Goal: Information Seeking & Learning: Learn about a topic

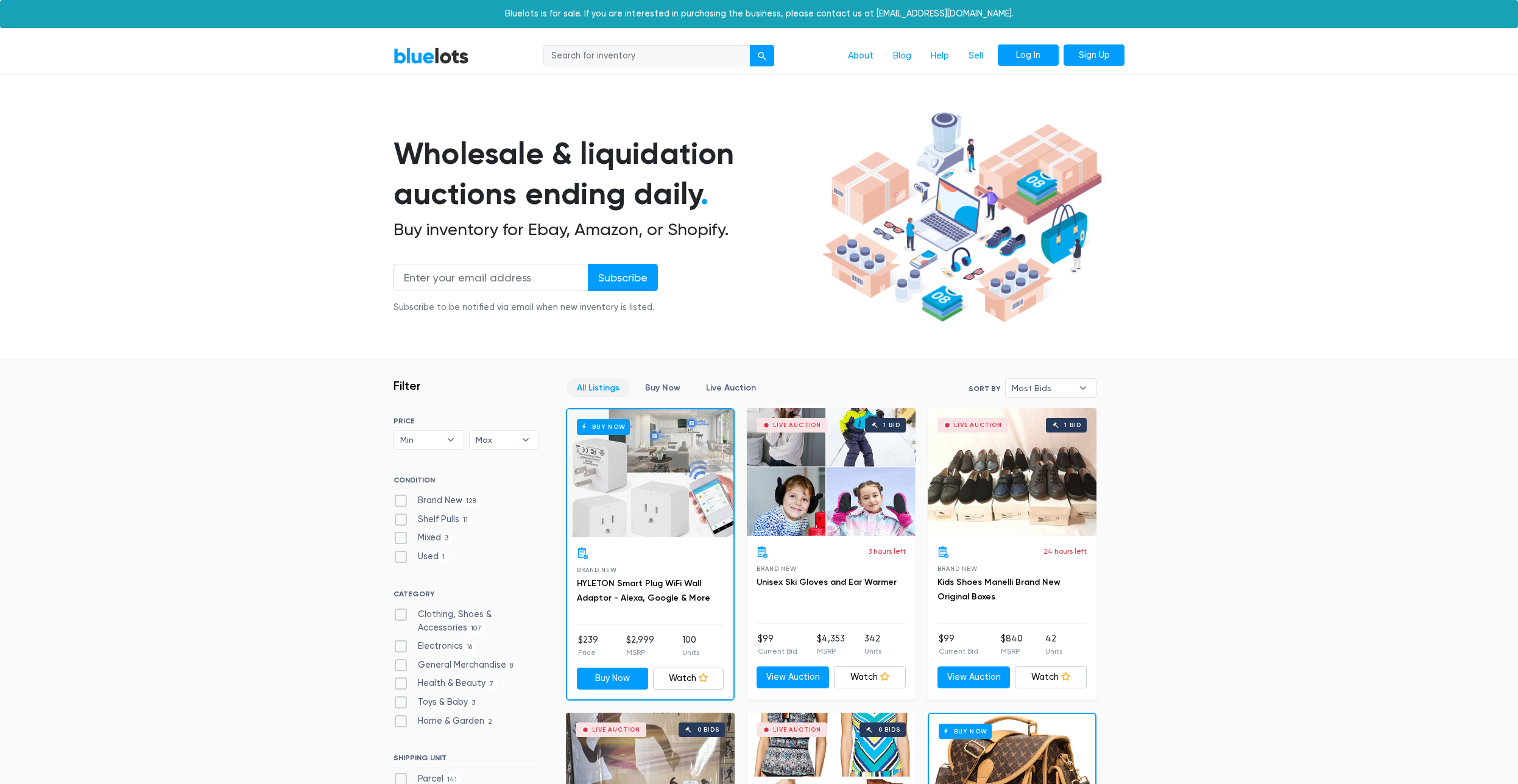
click at [1037, 54] on link "Log In" at bounding box center [1028, 55] width 61 height 22
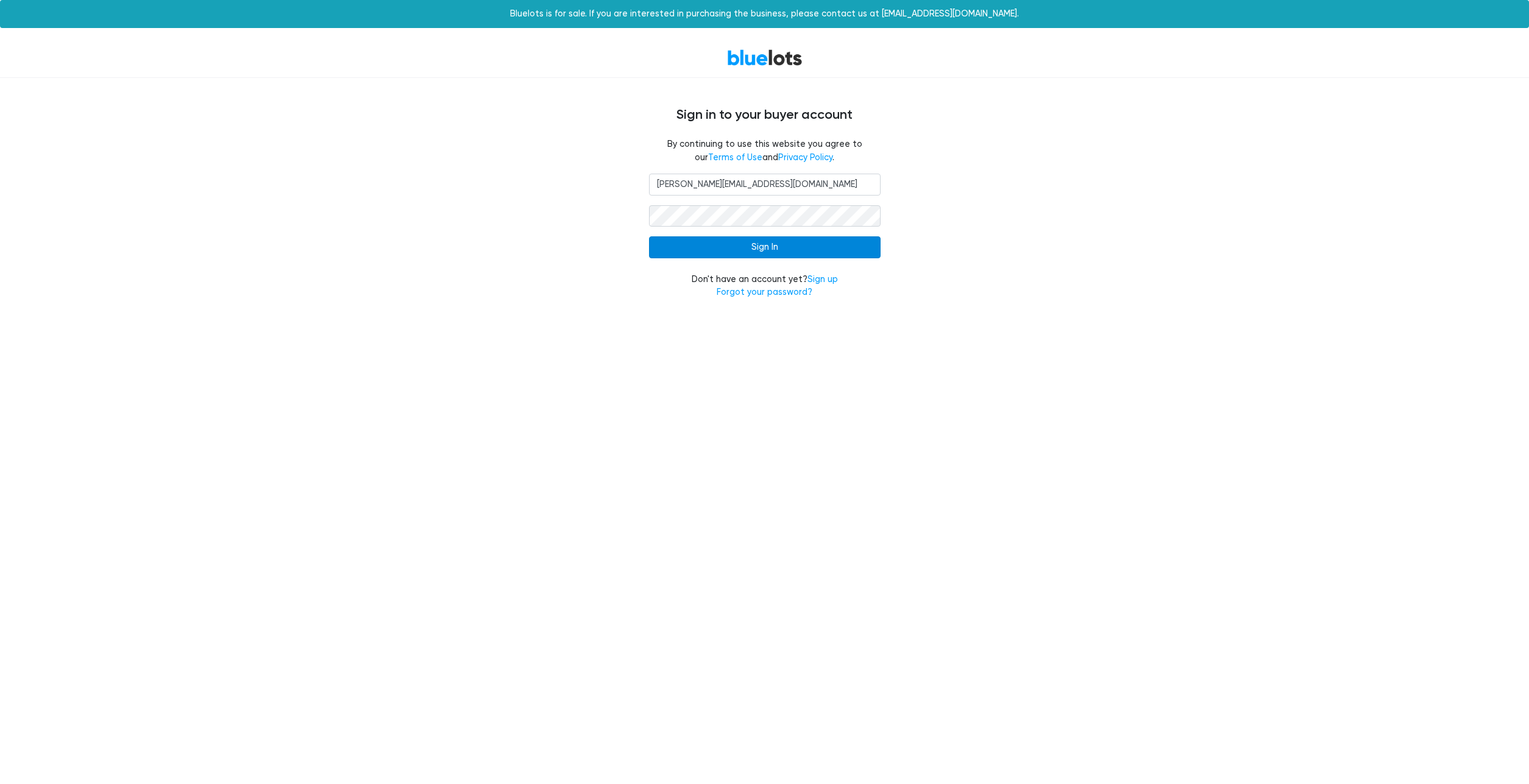
type input "[PERSON_NAME][EMAIL_ADDRESS][DOMAIN_NAME]"
click at [800, 247] on input "Sign In" at bounding box center [765, 247] width 231 height 22
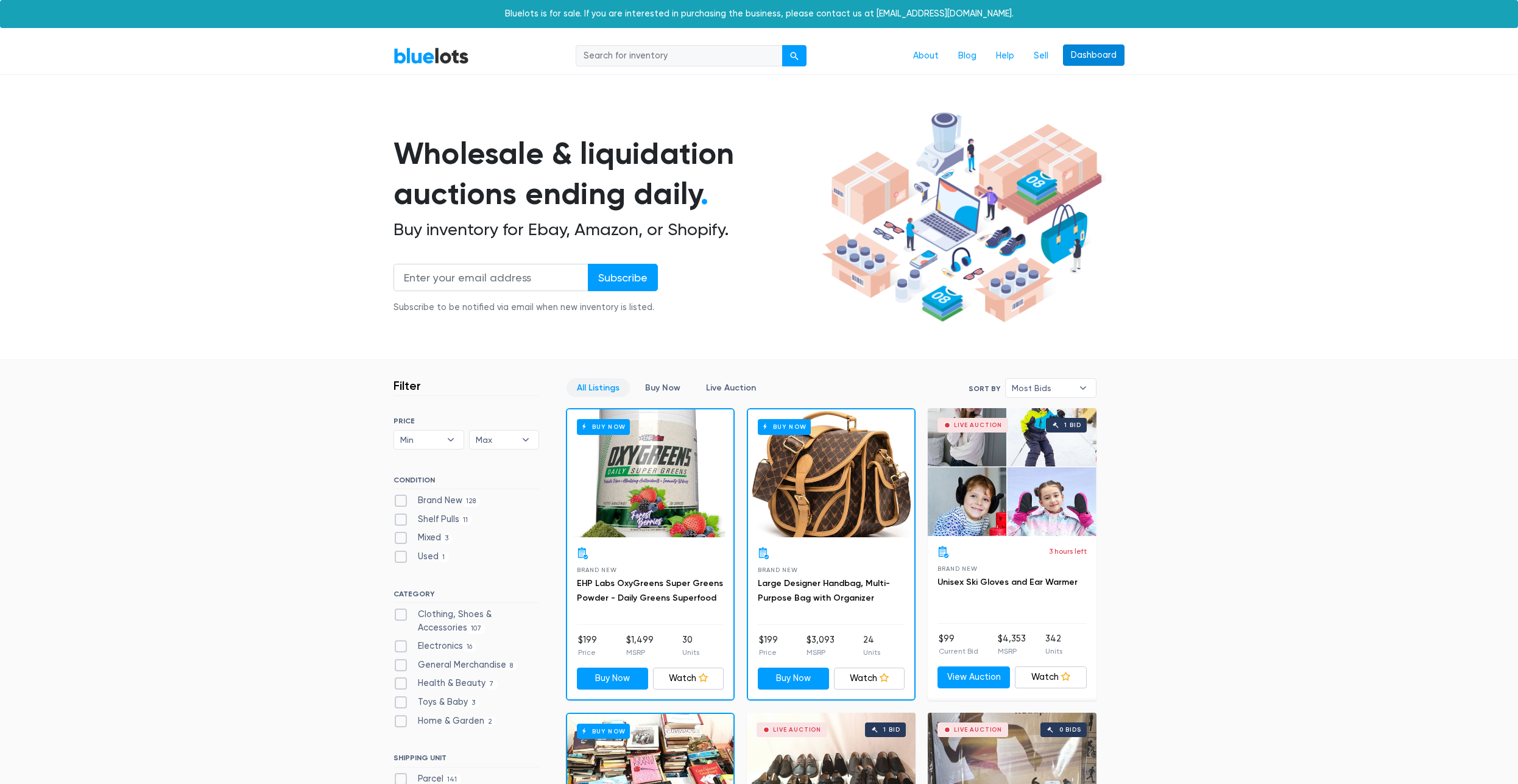
click at [1071, 49] on link "Dashboard" at bounding box center [1093, 55] width 61 height 22
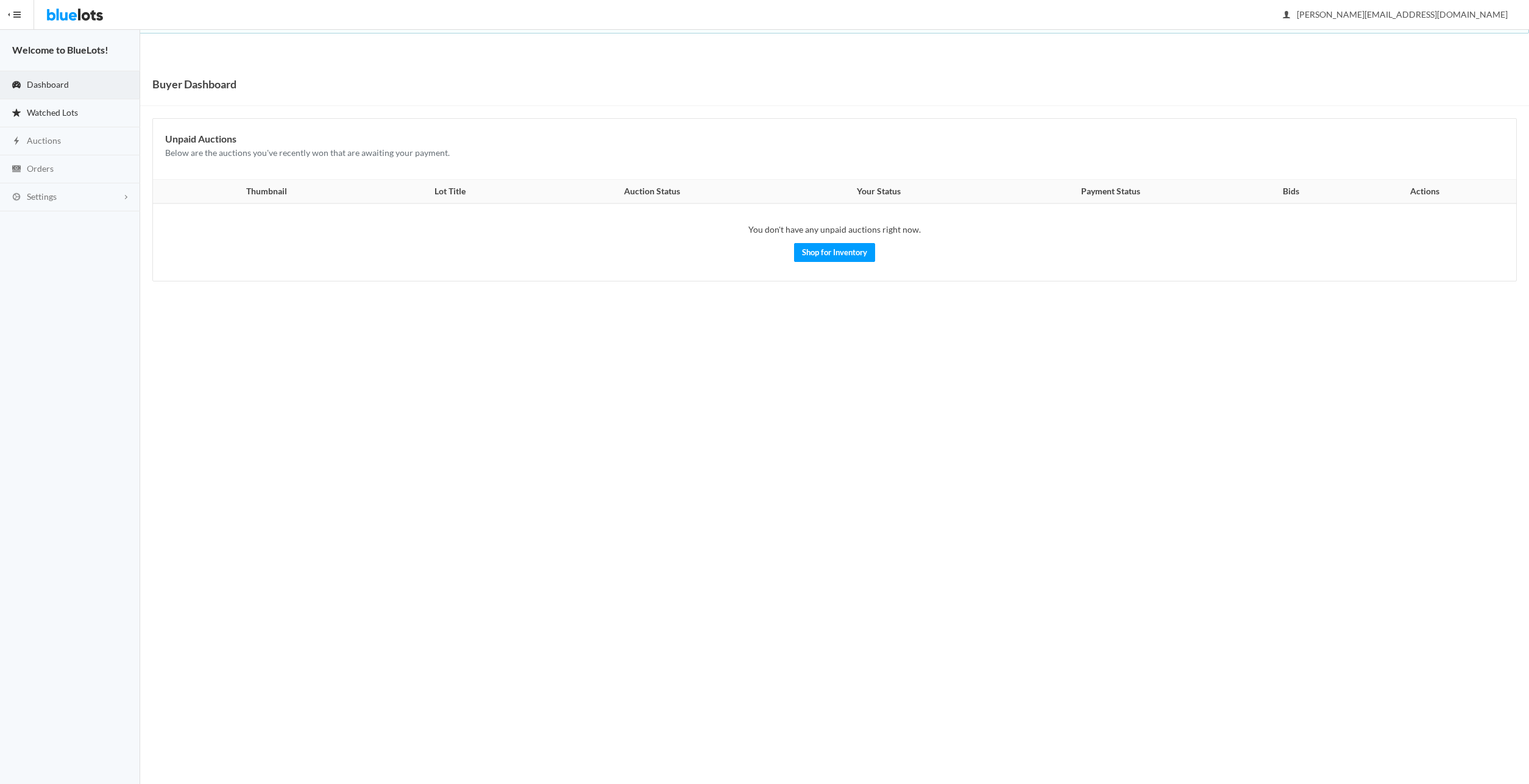
click at [69, 109] on span "Watched Lots" at bounding box center [53, 112] width 51 height 10
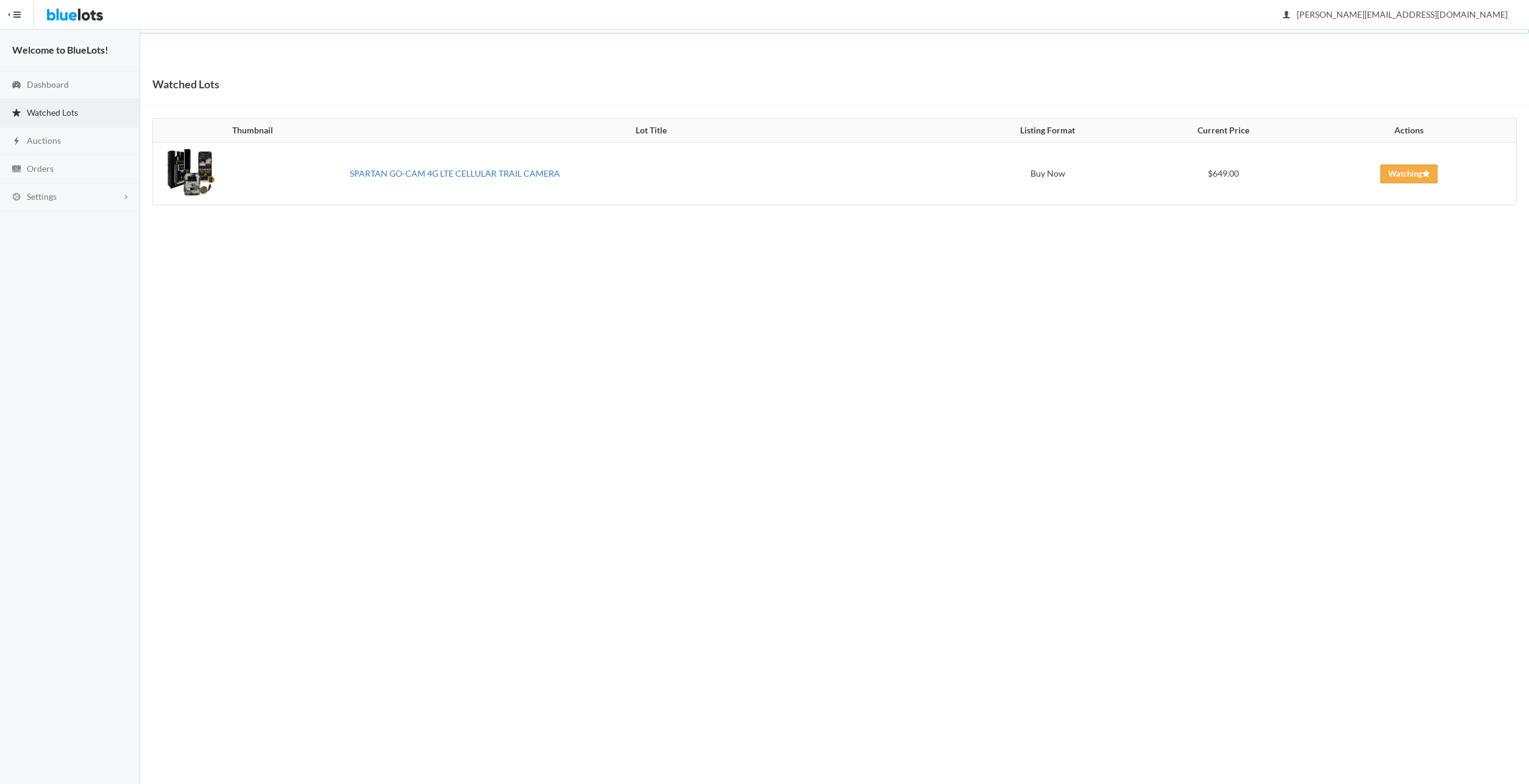
click at [425, 173] on link "SPARTAN GO-CAM 4G LTE CELLULAR TRAIL CAMERA" at bounding box center [454, 173] width 210 height 10
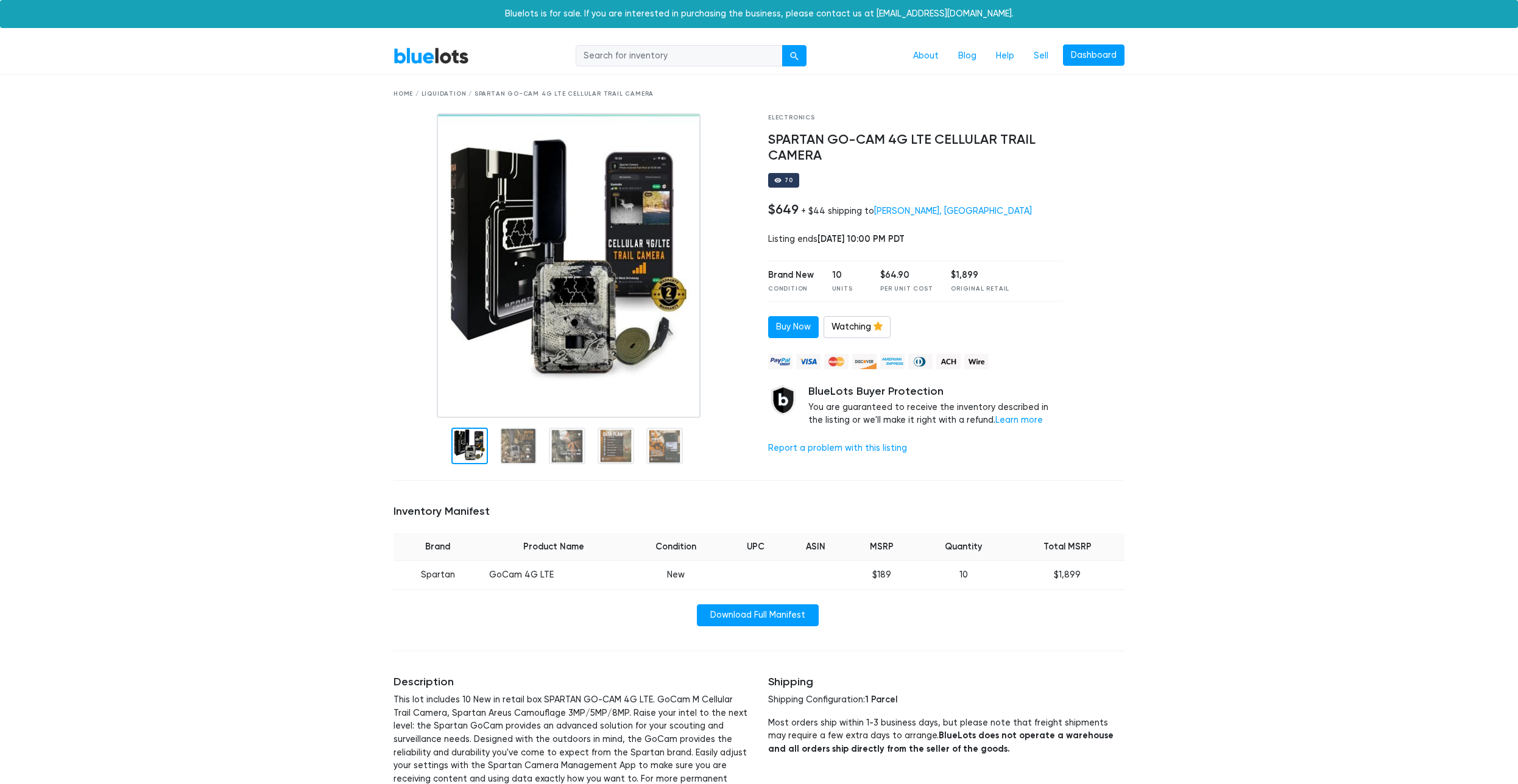
click at [449, 96] on div "Home / Liquidation / SPARTAN GO-CAM 4G LTE CELLULAR TRAIL CAMERA" at bounding box center [759, 94] width 731 height 9
click at [447, 92] on div "Home / Liquidation / SPARTAN GO-CAM 4G LTE CELLULAR TRAIL CAMERA" at bounding box center [759, 94] width 731 height 9
click at [459, 61] on link "BlueLots" at bounding box center [431, 55] width 75 height 18
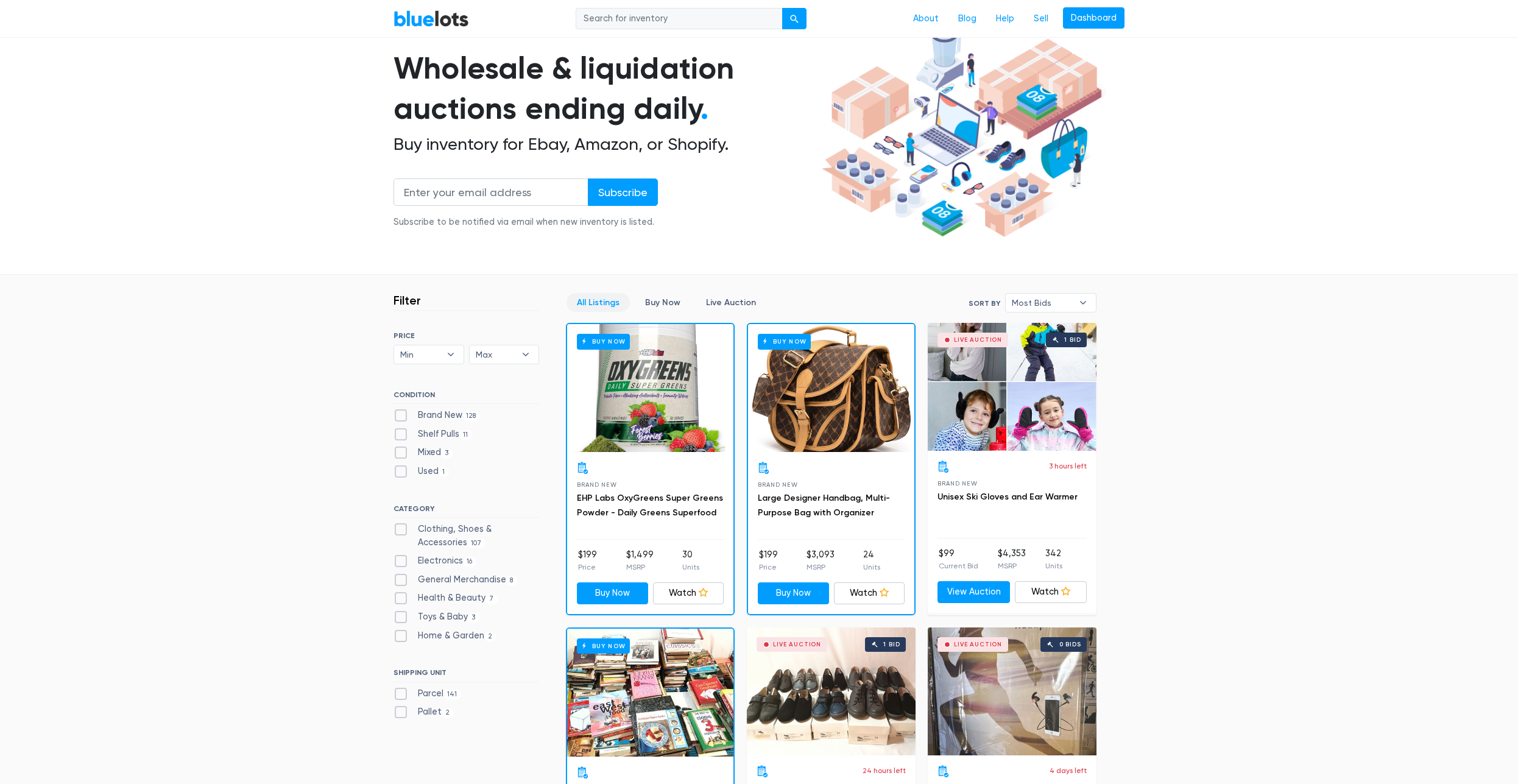
scroll to position [103, 0]
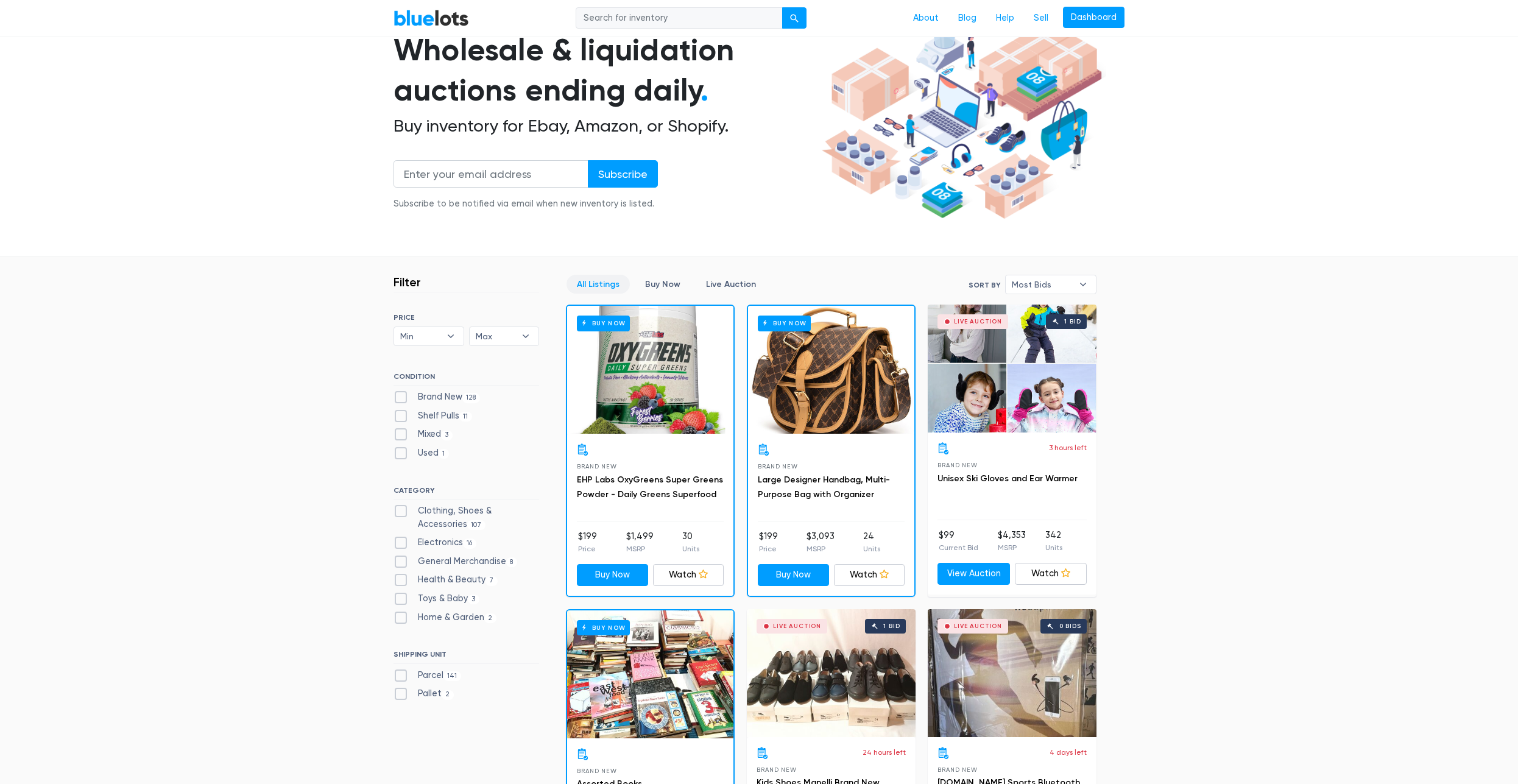
click at [429, 694] on label "Pallet 2" at bounding box center [424, 693] width 61 height 13
click at [401, 694] on input "Pallet 2" at bounding box center [398, 691] width 8 height 8
checkbox input "true"
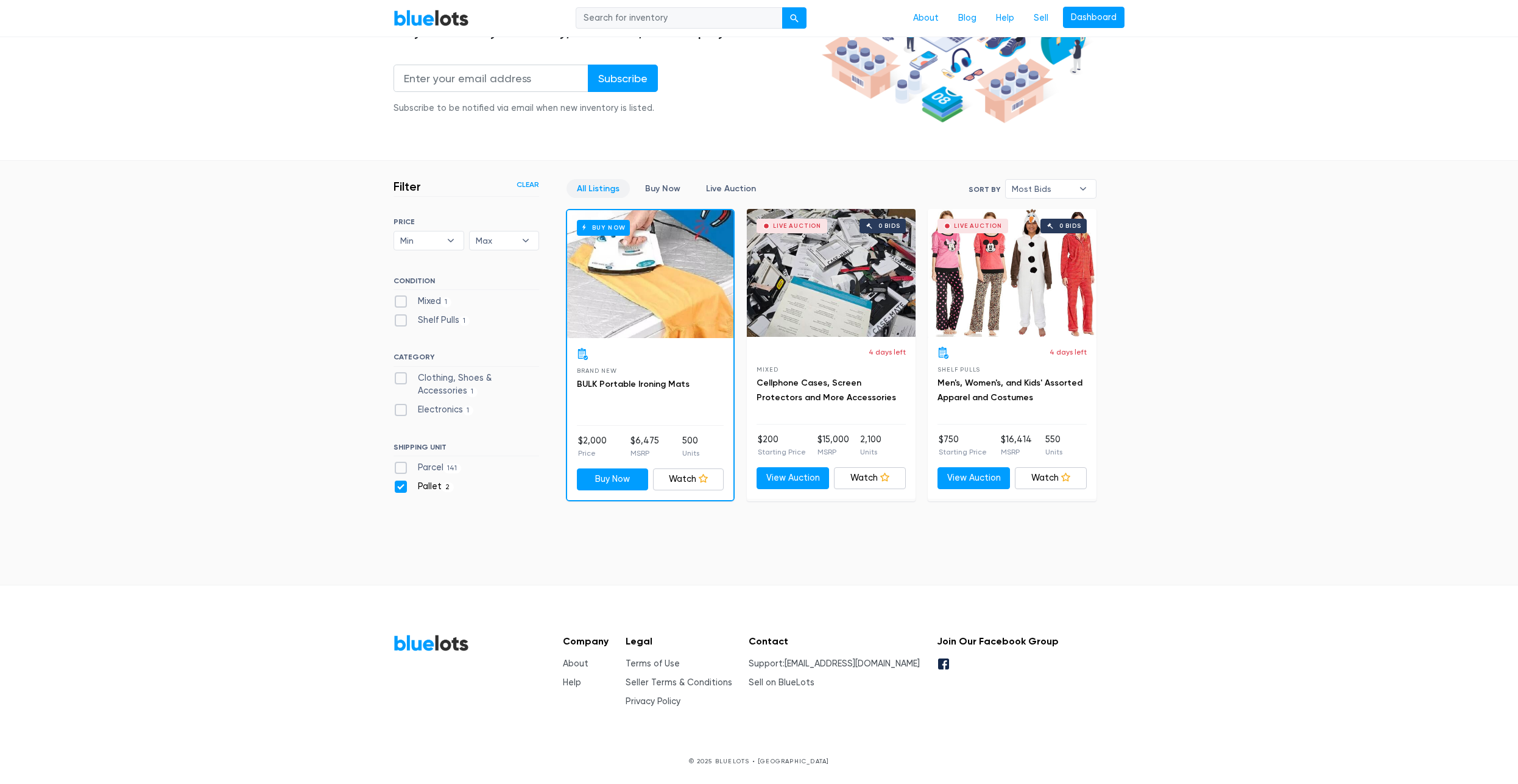
scroll to position [199, 0]
click at [440, 488] on label "Pallet 2" at bounding box center [424, 486] width 61 height 13
click at [401, 488] on input "Pallet 2" at bounding box center [398, 484] width 8 height 8
checkbox input "false"
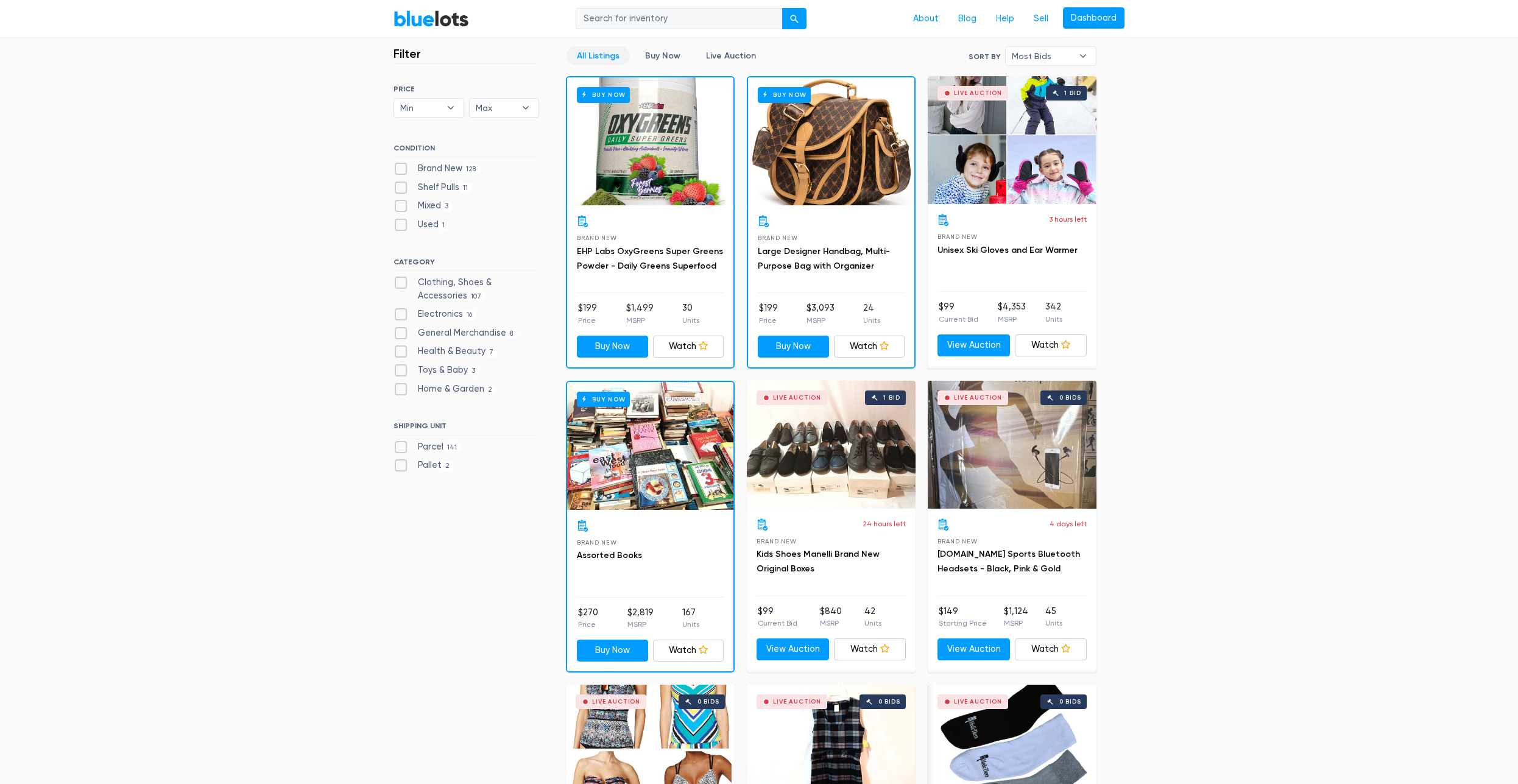
scroll to position [328, 0]
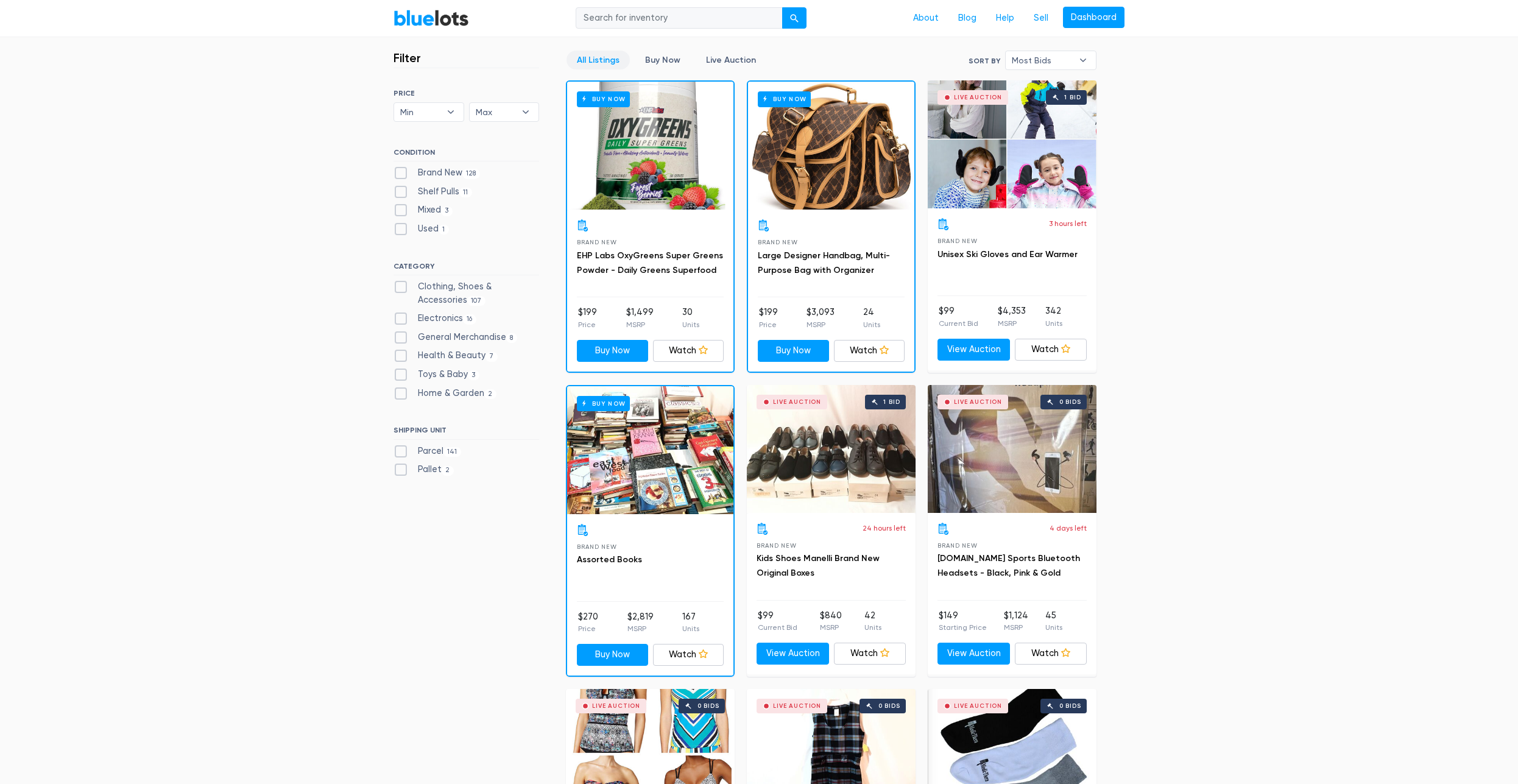
click at [453, 336] on label "General Merchandise 8" at bounding box center [455, 337] width 123 height 13
click at [401, 336] on Merchandise"] "General Merchandise 8" at bounding box center [398, 335] width 8 height 8
checkbox Merchandise"] "true"
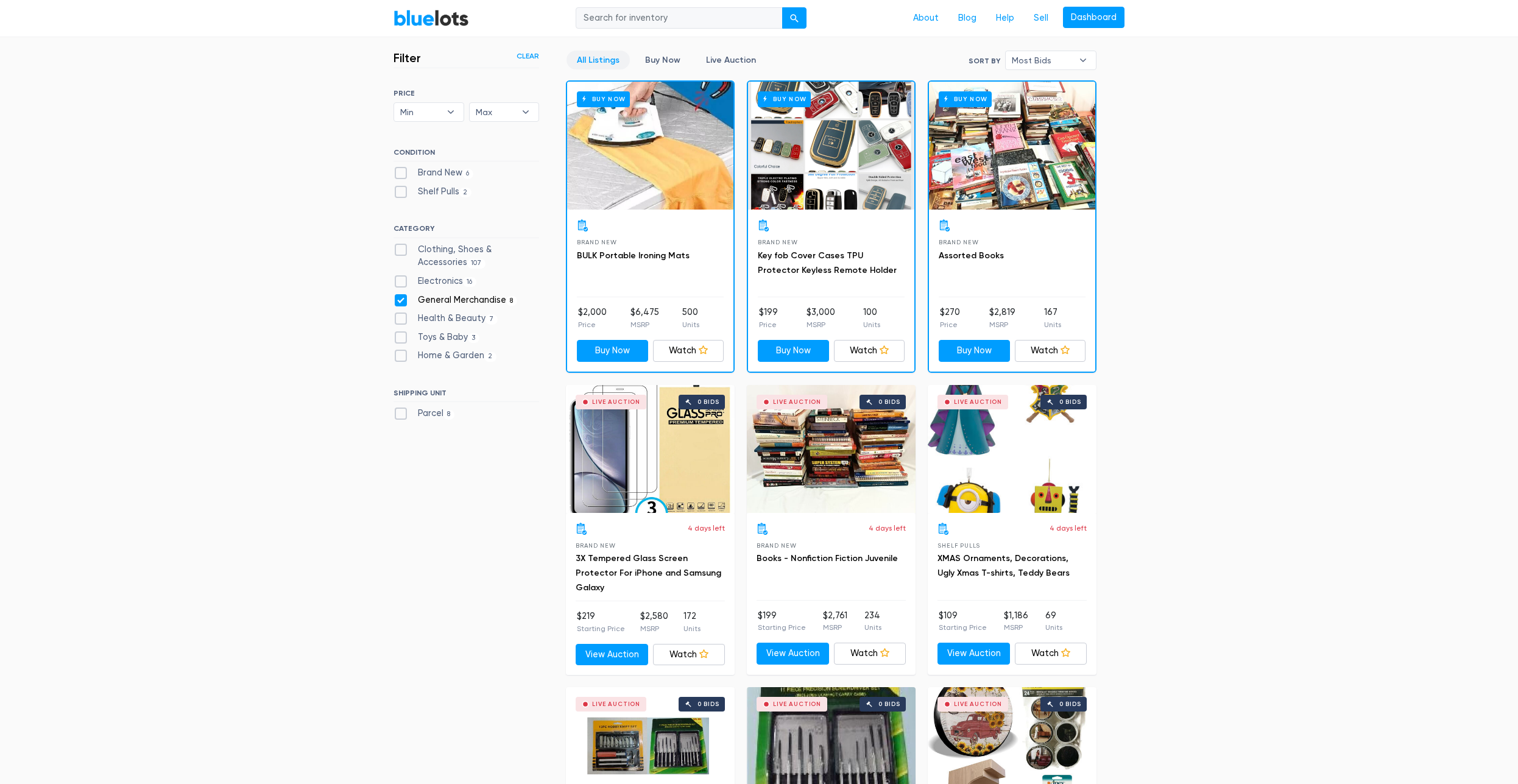
scroll to position [328, 0]
click at [442, 335] on label "Toys & Baby [DEMOGRAPHIC_DATA]" at bounding box center [436, 337] width 86 height 13
click at [401, 335] on Baby"] "Toys & Baby 3" at bounding box center [398, 335] width 8 height 8
checkbox Baby"] "true"
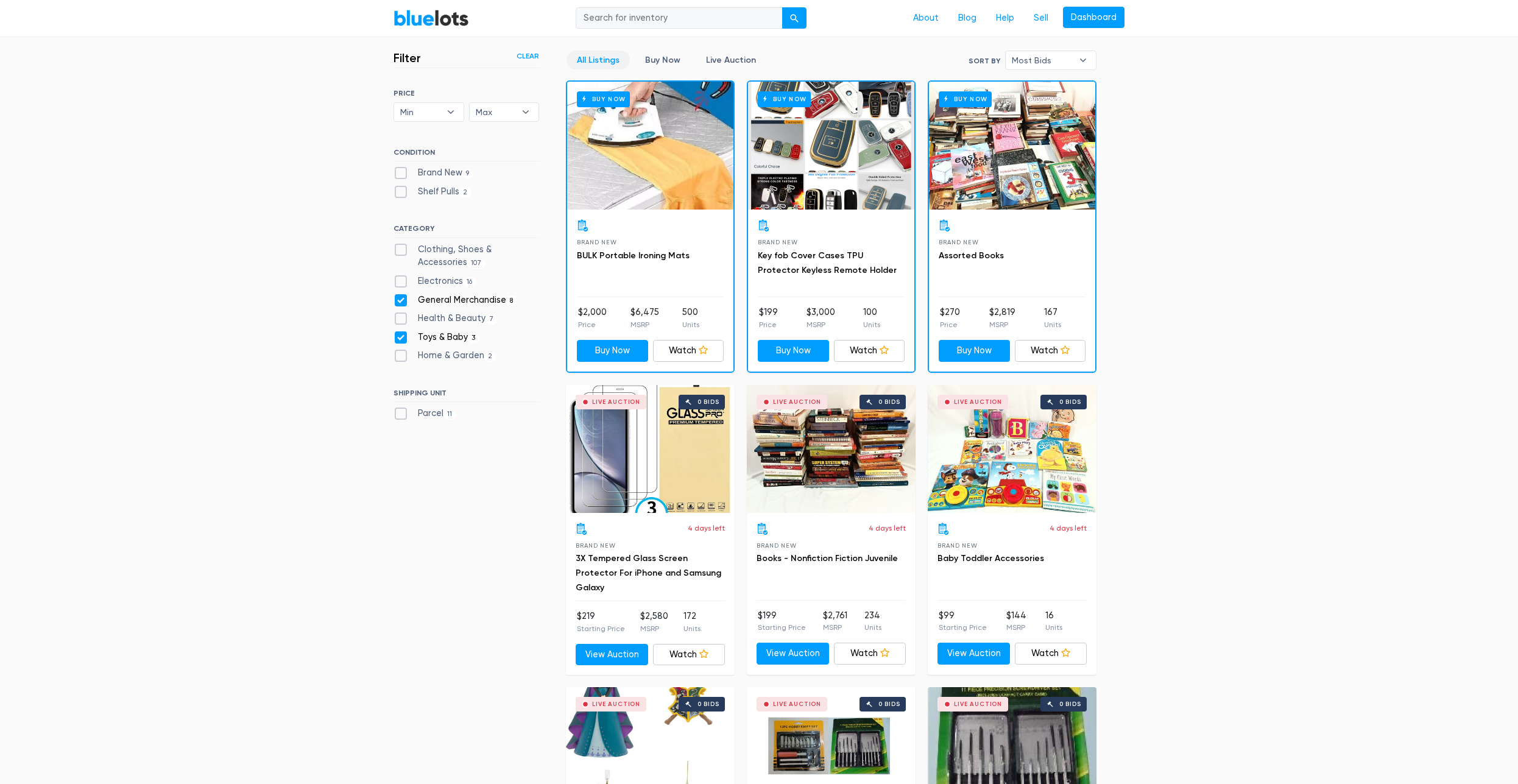
click at [446, 353] on label "Home & Garden 2" at bounding box center [445, 356] width 103 height 13
click at [401, 353] on Garden"] "Home & Garden 2" at bounding box center [398, 353] width 8 height 8
checkbox Garden"] "true"
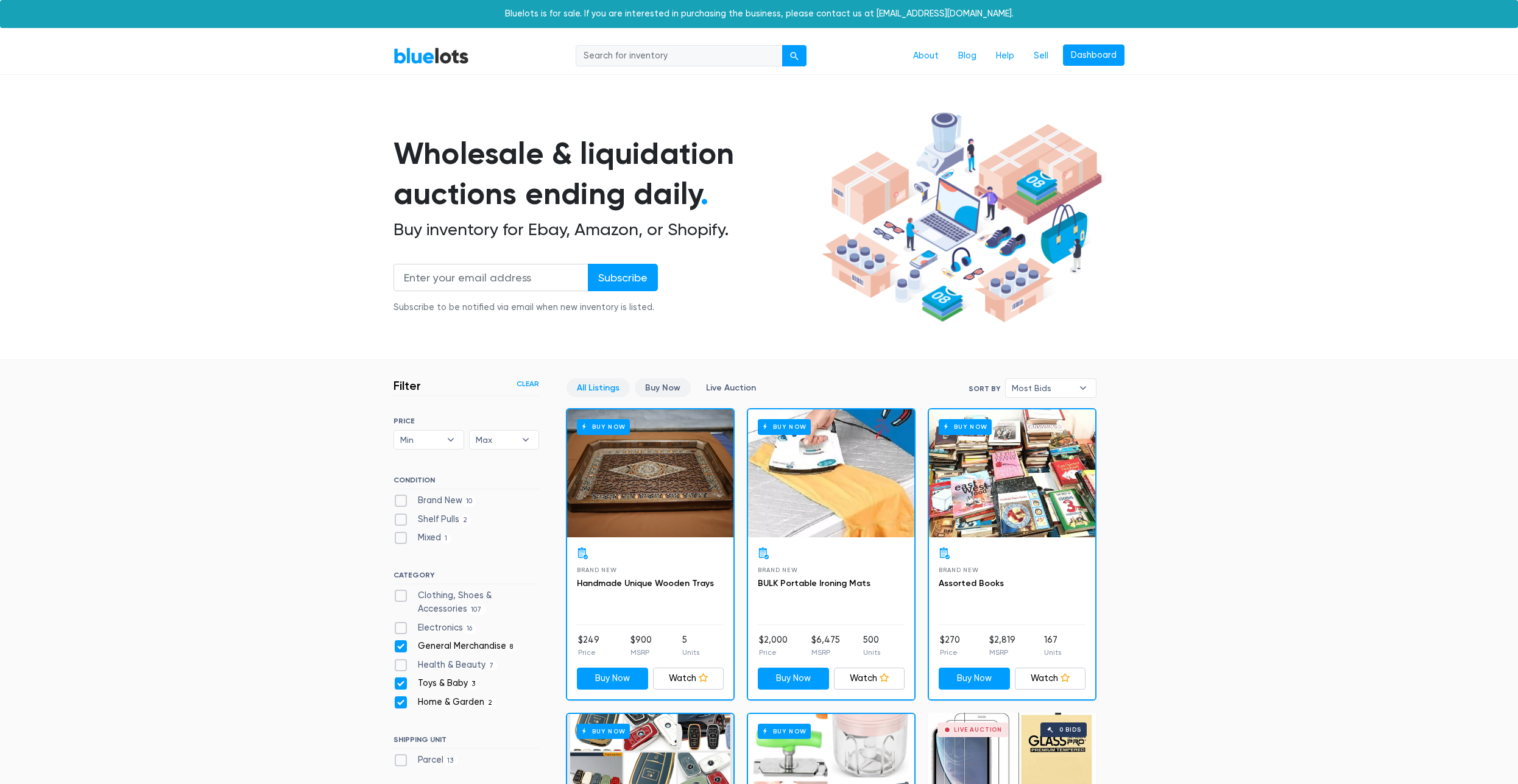
click at [659, 390] on link "Buy Now" at bounding box center [663, 387] width 56 height 19
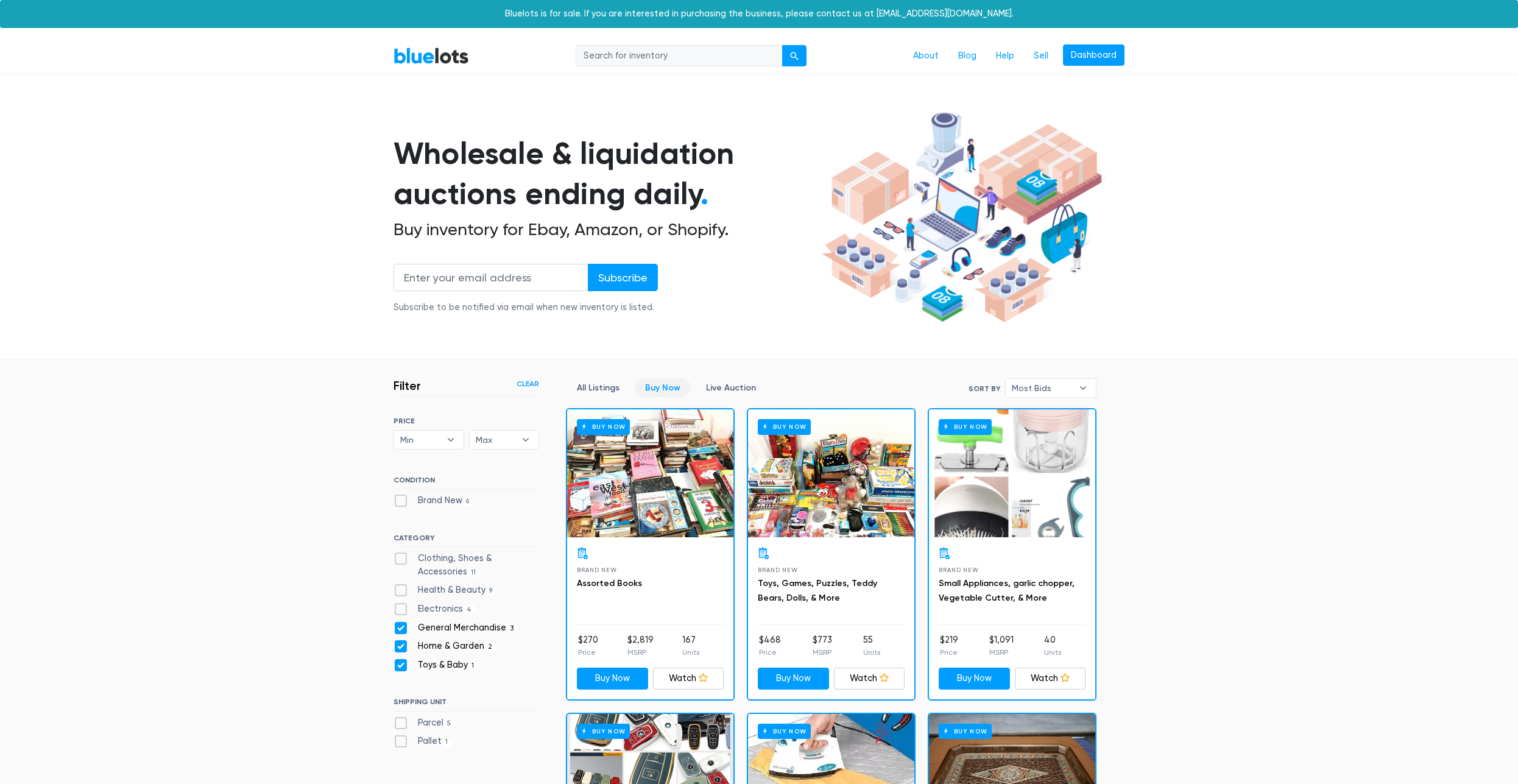
scroll to position [328, 0]
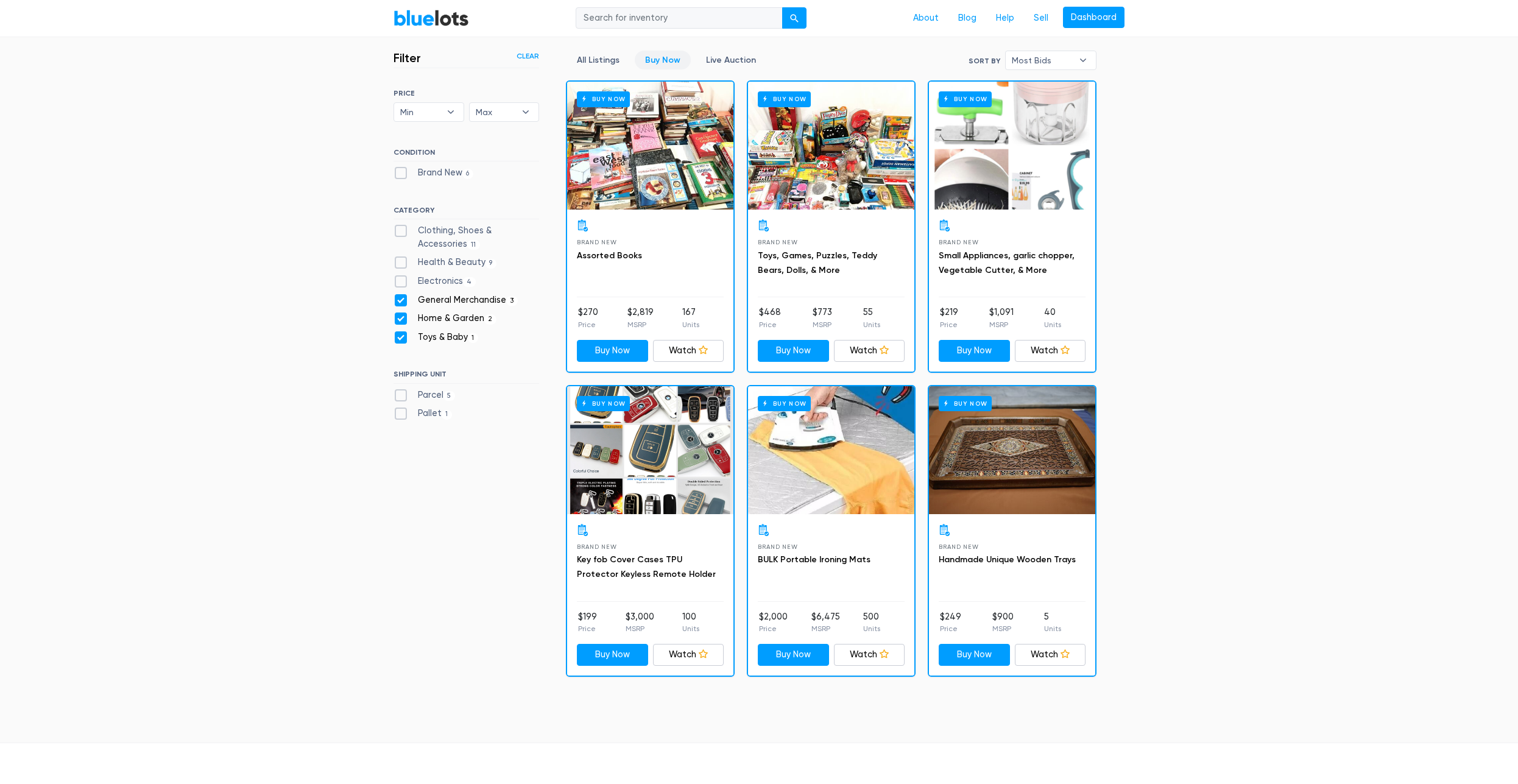
click at [401, 301] on label "General Merchandise 3" at bounding box center [456, 300] width 124 height 13
click at [401, 301] on Merchandise"] "General Merchandise 3" at bounding box center [398, 297] width 8 height 8
checkbox Merchandise"] "false"
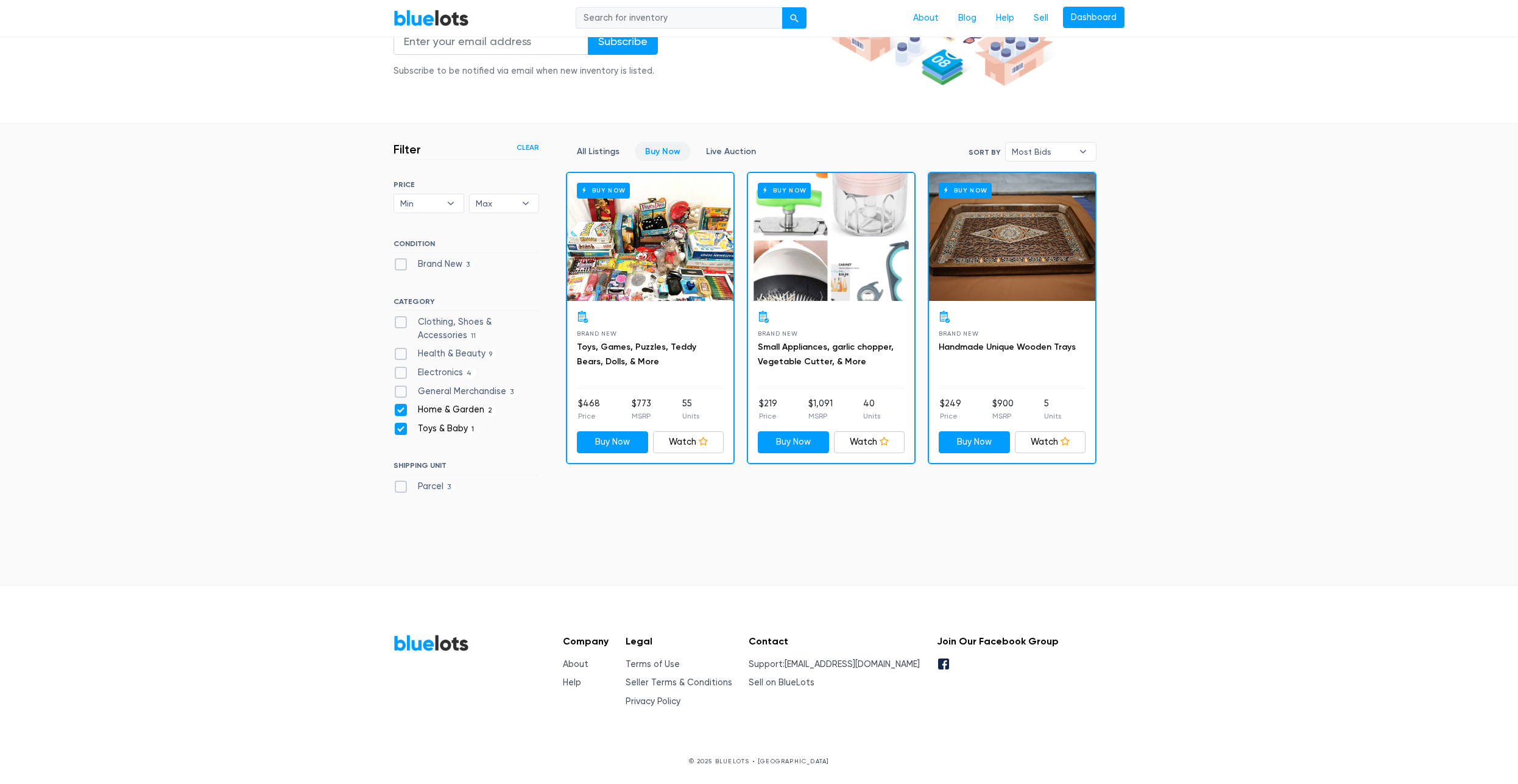
scroll to position [236, 0]
click at [402, 409] on label "Home & Garden 2" at bounding box center [445, 409] width 103 height 13
click at [401, 409] on Garden"] "Home & Garden 2" at bounding box center [398, 407] width 8 height 8
checkbox Garden"] "false"
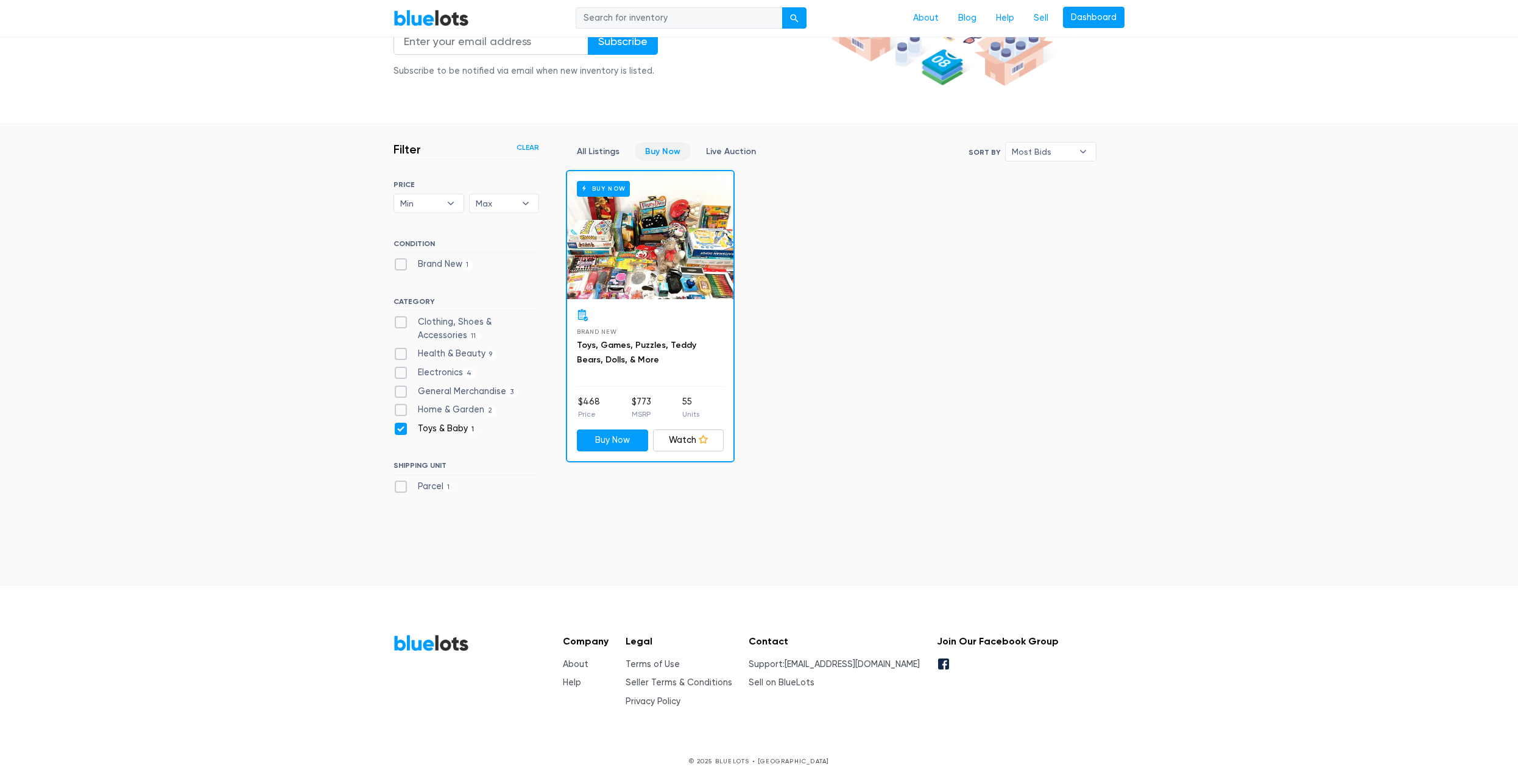
scroll to position [236, 0]
click at [404, 430] on label "Toys & Baby [DEMOGRAPHIC_DATA]" at bounding box center [436, 428] width 85 height 13
click at [401, 430] on Baby"] "Toys & Baby [DEMOGRAPHIC_DATA]" at bounding box center [398, 426] width 8 height 8
checkbox Baby"] "false"
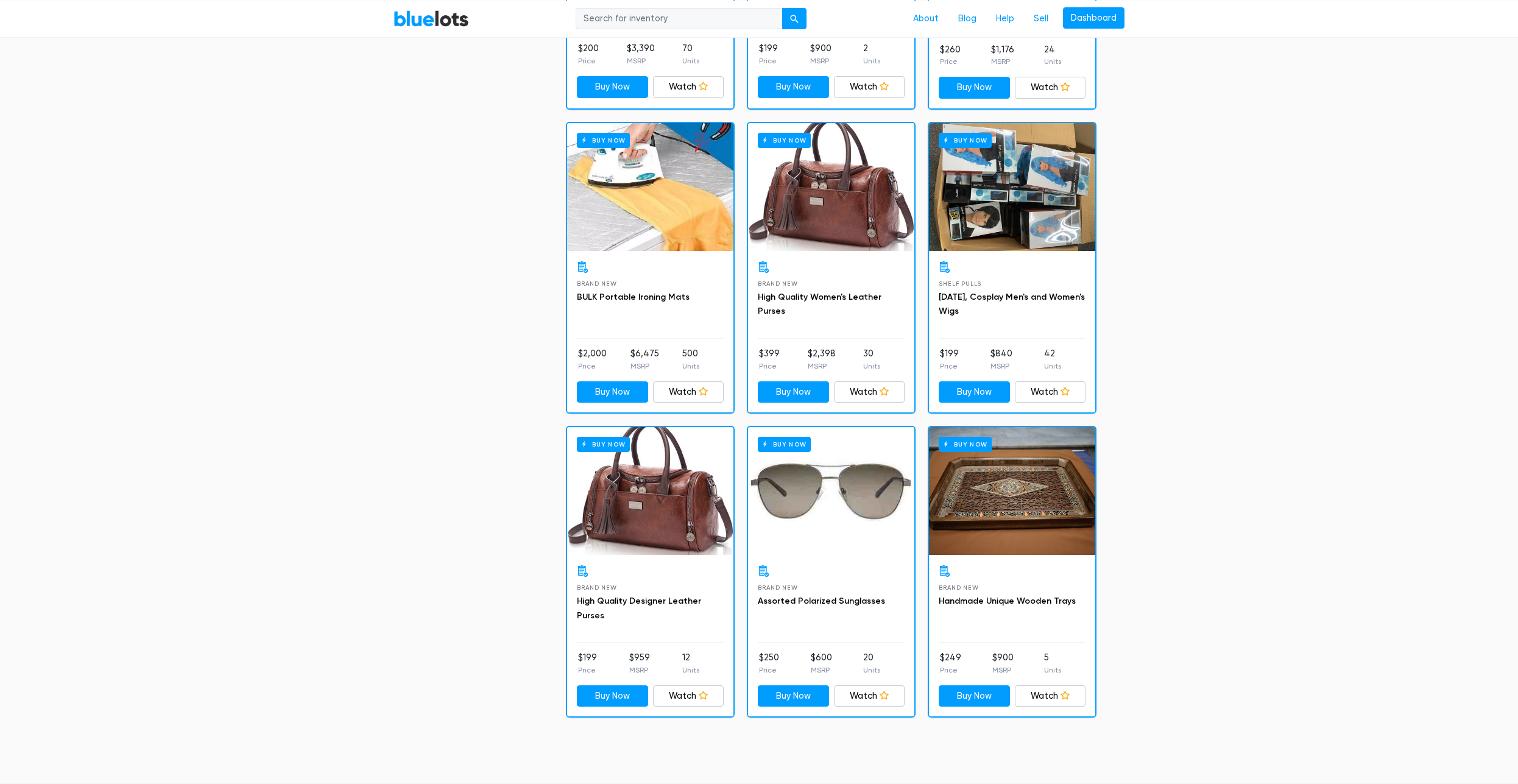
scroll to position [2771, 0]
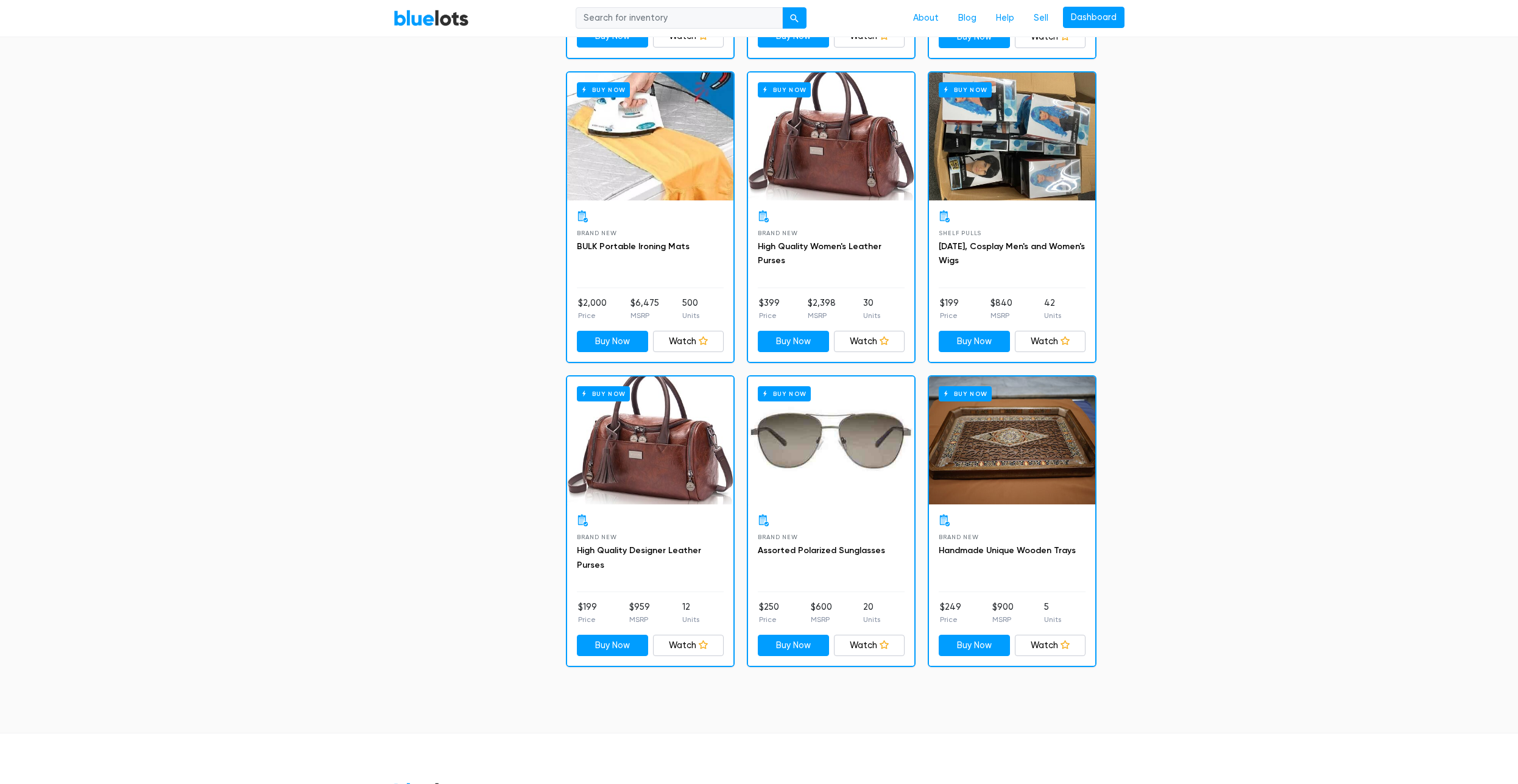
click at [730, 19] on input "search" at bounding box center [679, 18] width 207 height 22
type input "hunting"
click at [783, 7] on button "submit" at bounding box center [794, 18] width 24 height 22
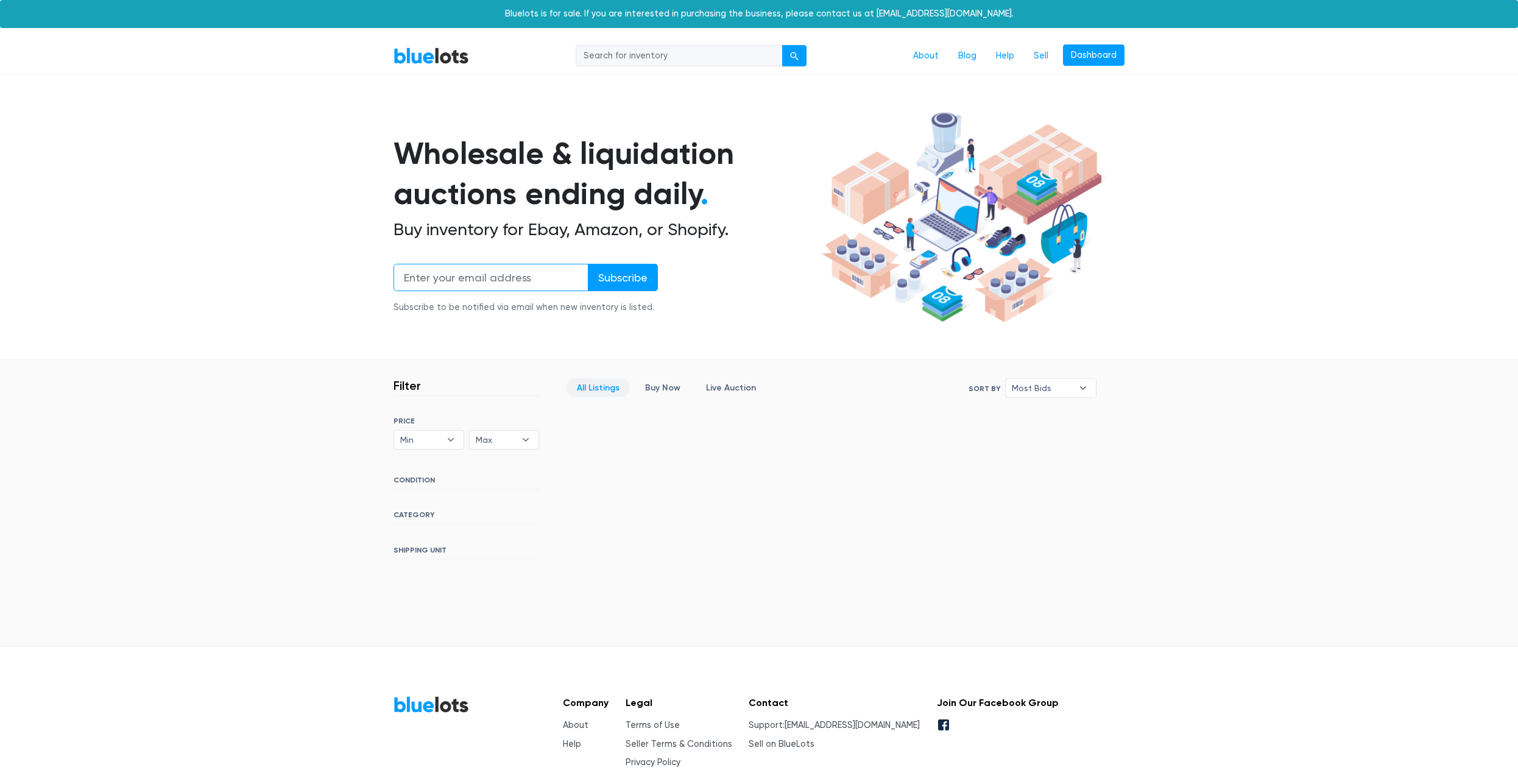
click at [445, 282] on input "email" at bounding box center [491, 277] width 195 height 27
type input "camera"
click at [588, 264] on input "Subscribe" at bounding box center [623, 277] width 70 height 27
click at [604, 56] on input "search" at bounding box center [679, 56] width 207 height 22
type input "camera"
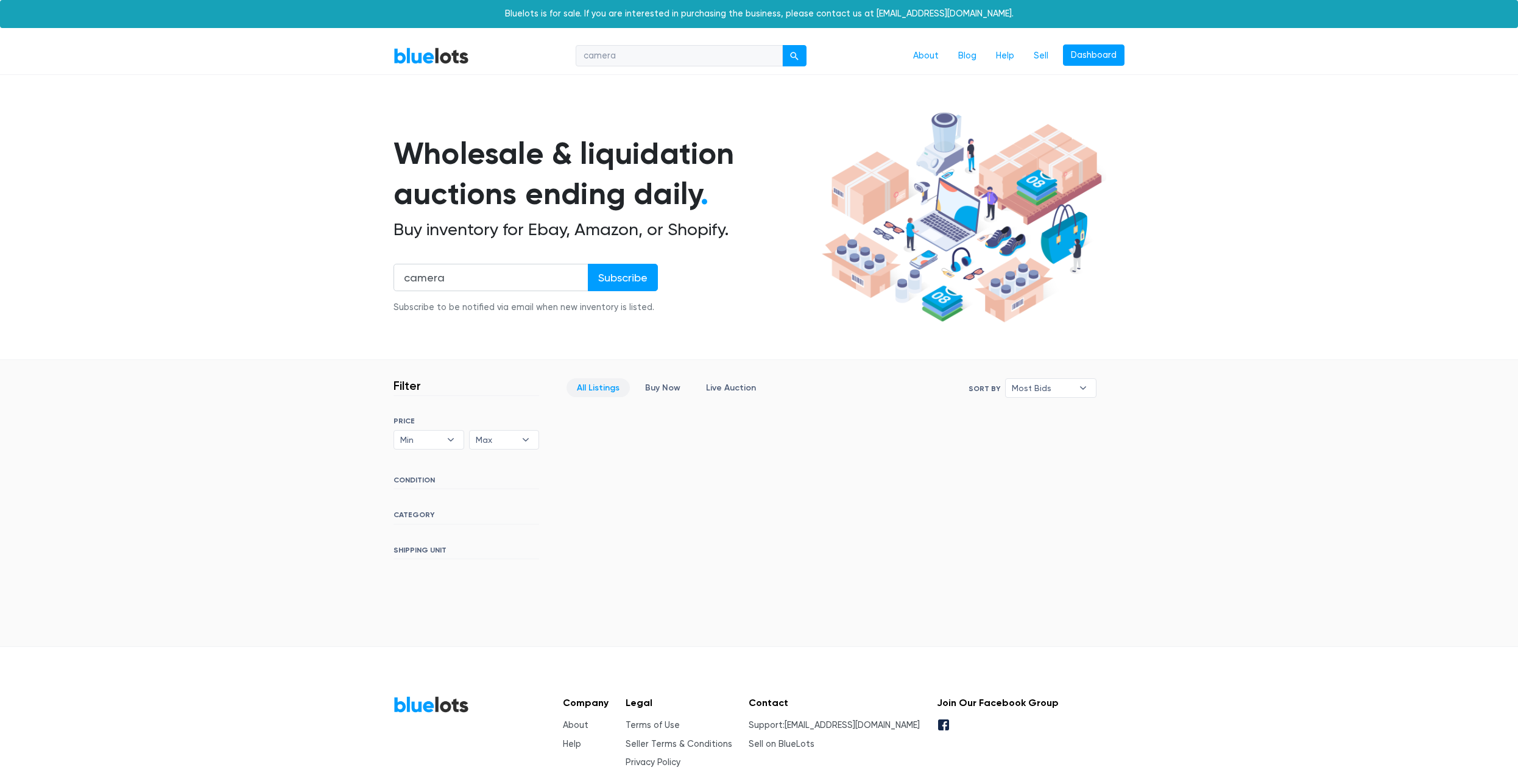
click at [783, 45] on button "submit" at bounding box center [794, 56] width 24 height 22
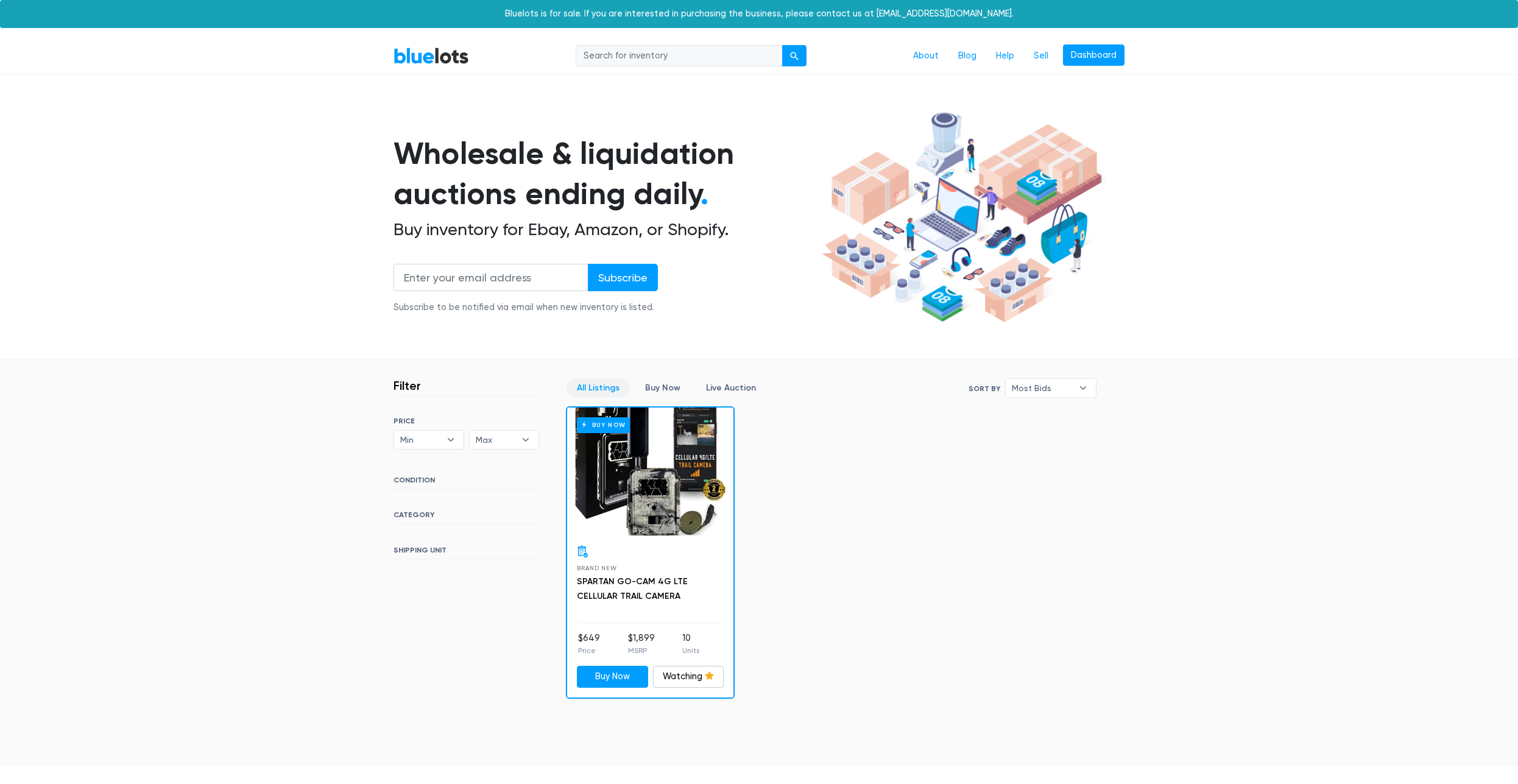
click at [641, 459] on div "Buy Now" at bounding box center [651, 471] width 166 height 128
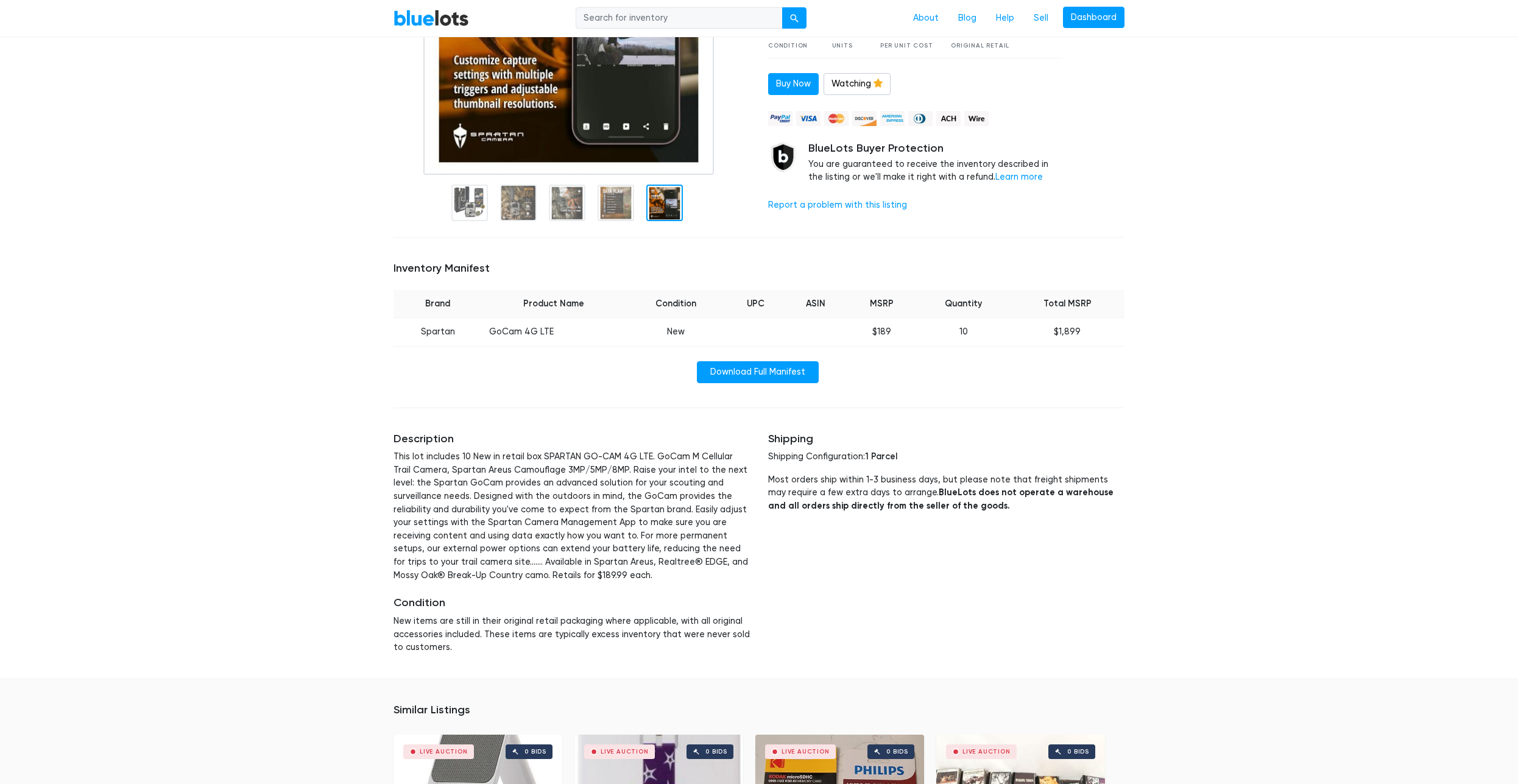
scroll to position [227, 0]
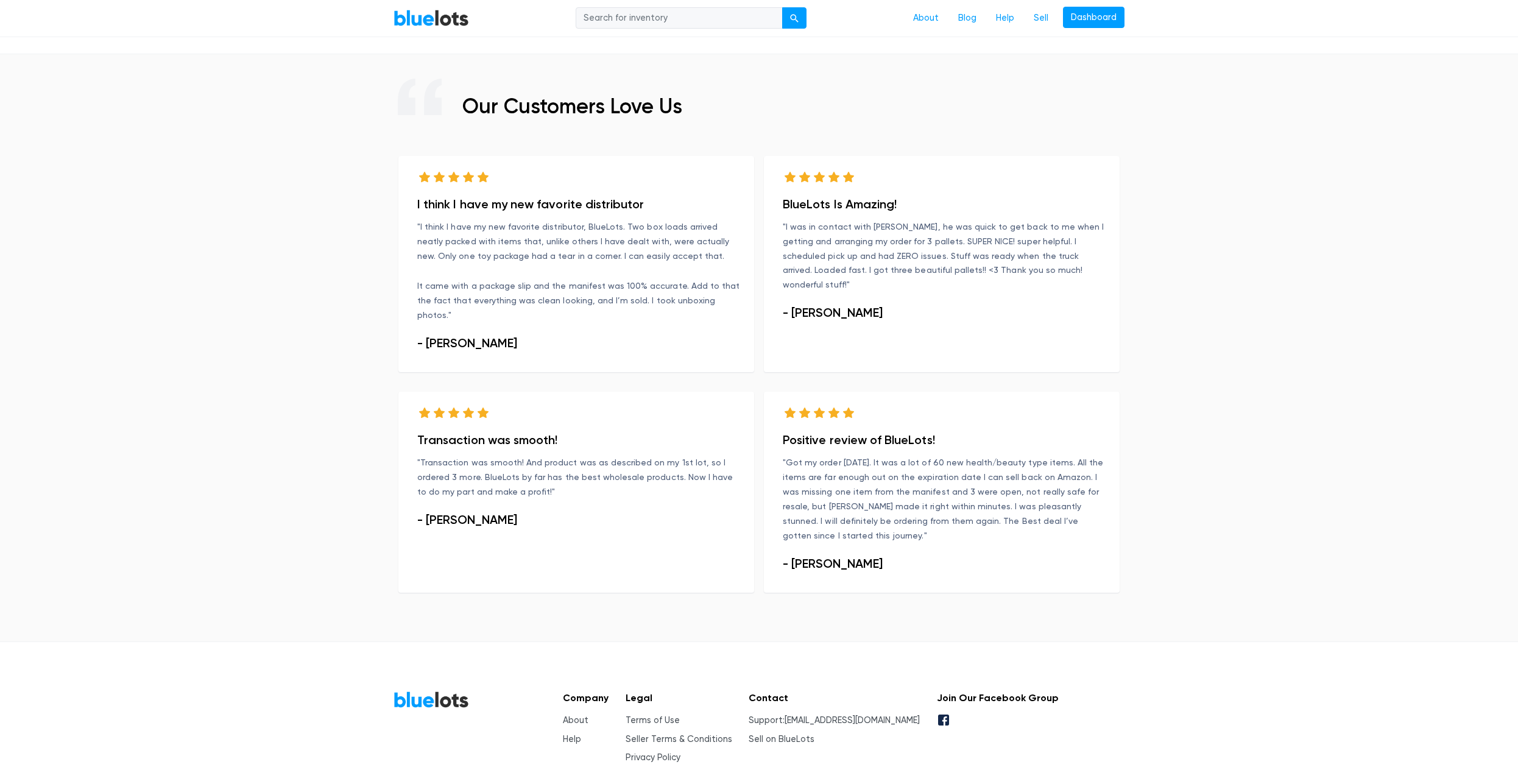
scroll to position [581, 0]
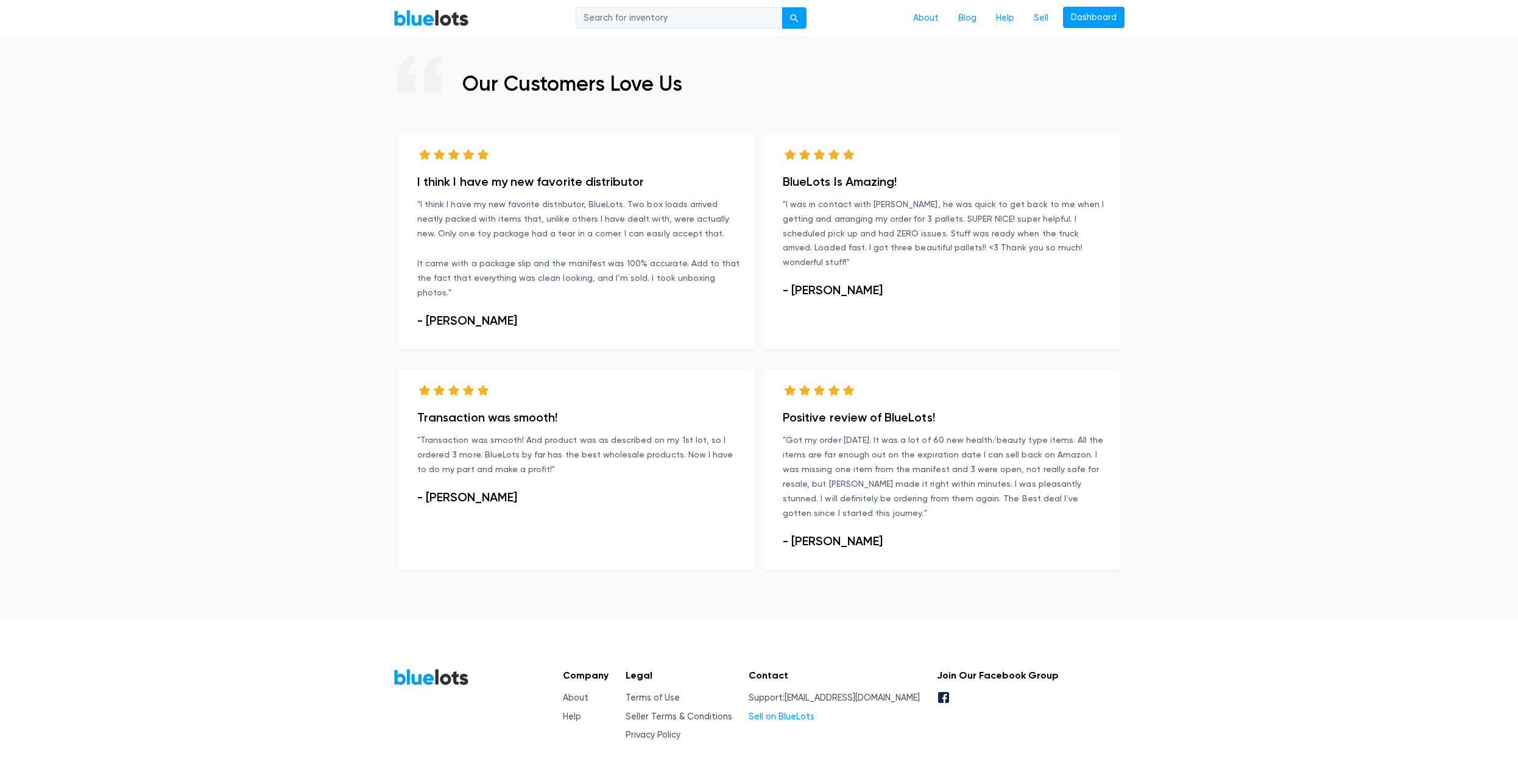
click at [800, 712] on link "Sell on BlueLots" at bounding box center [781, 716] width 66 height 10
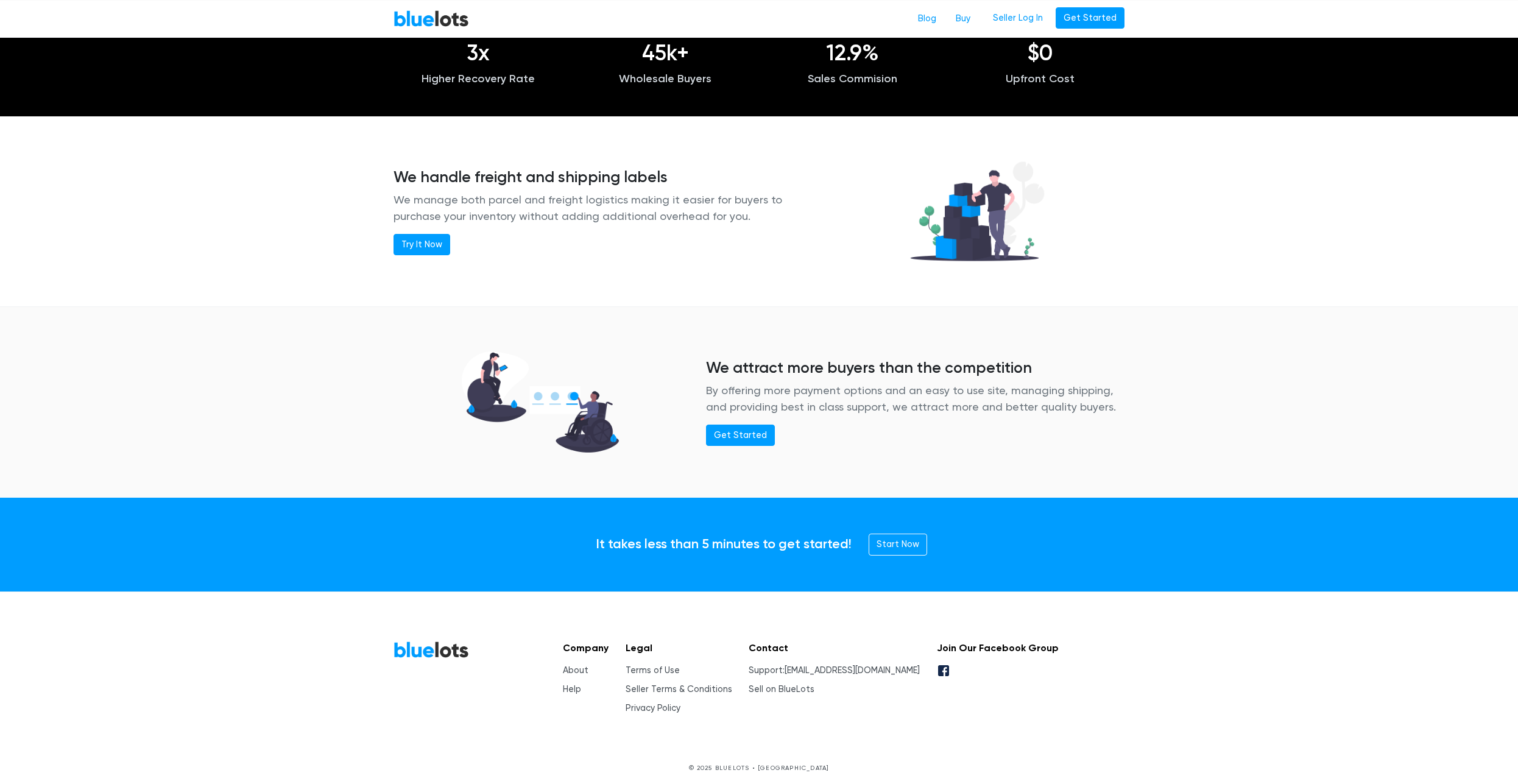
scroll to position [1320, 0]
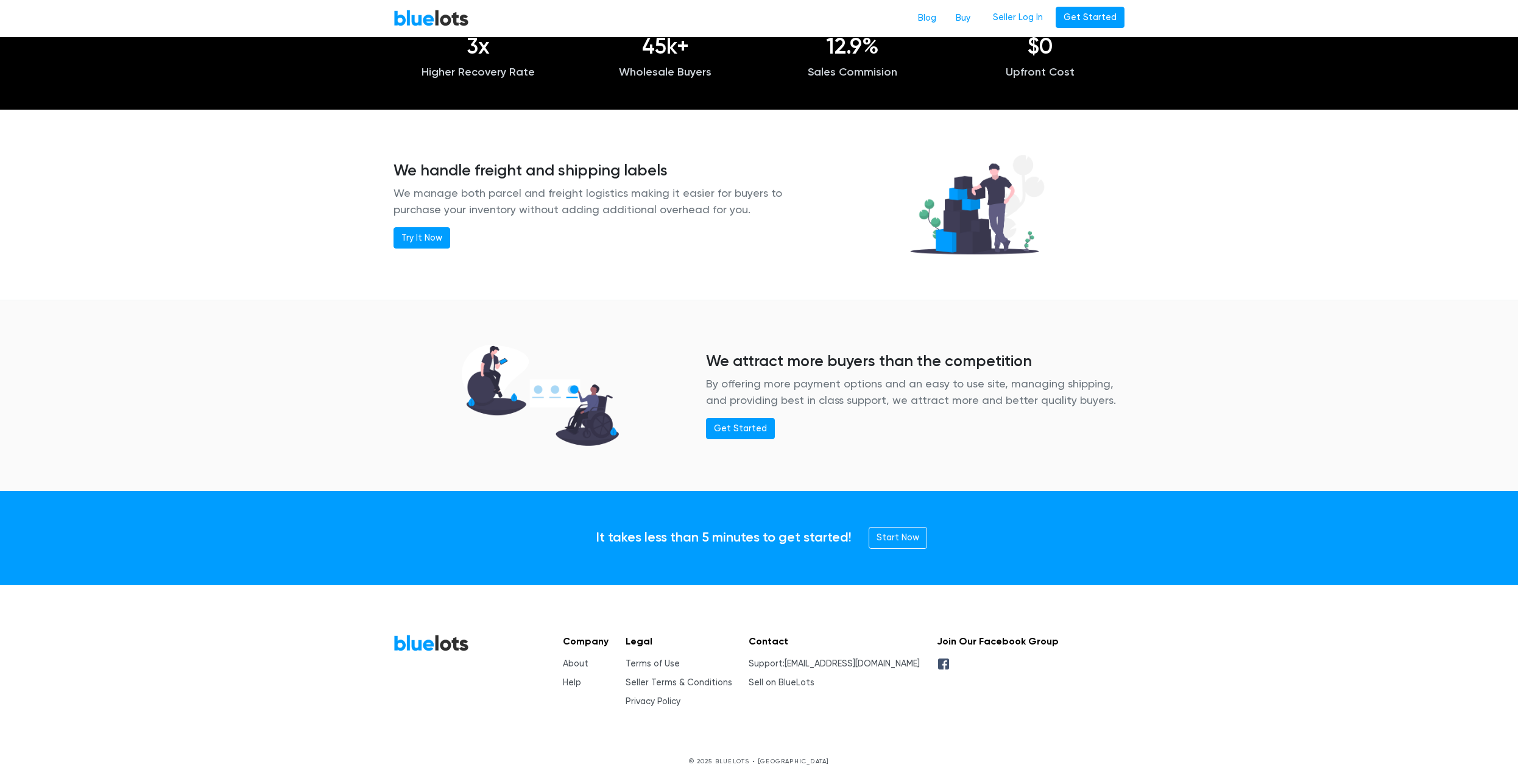
click at [950, 664] on icon at bounding box center [943, 664] width 11 height 11
